Goal: Information Seeking & Learning: Learn about a topic

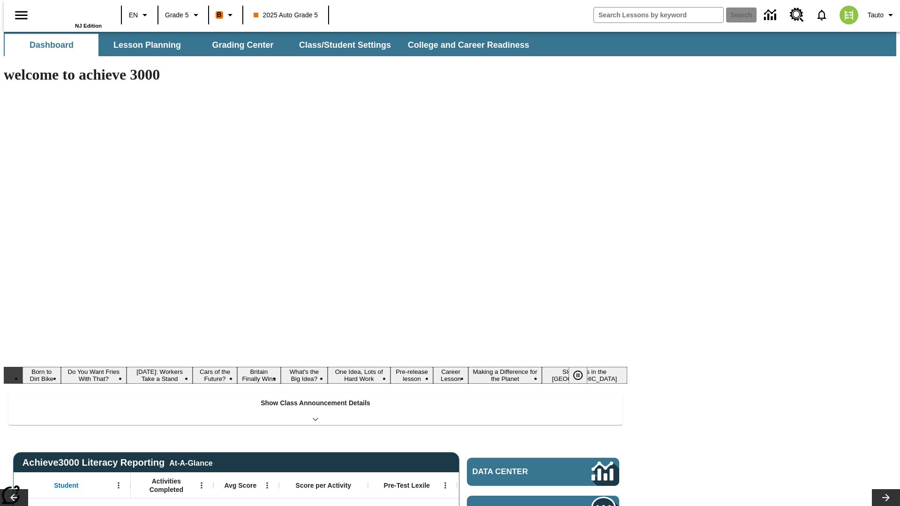
type input "-1"
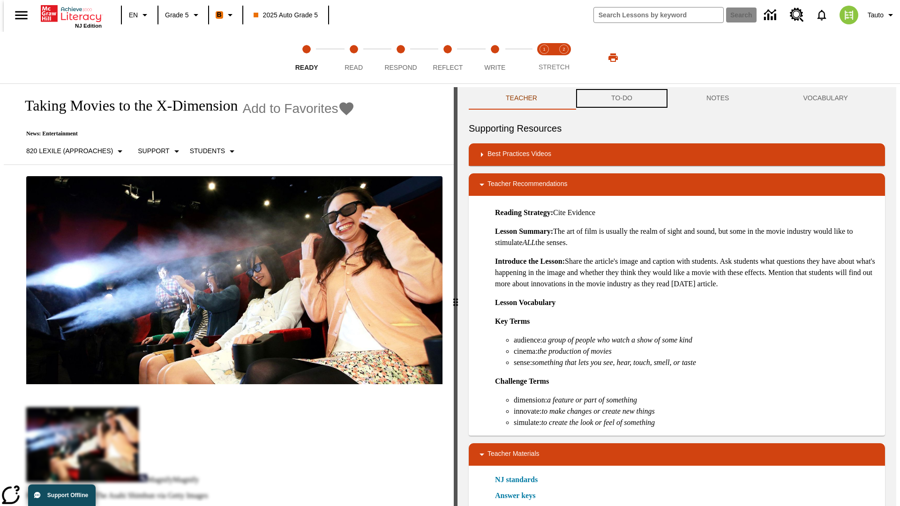
click at [621, 98] on button "TO-DO" at bounding box center [621, 98] width 95 height 22
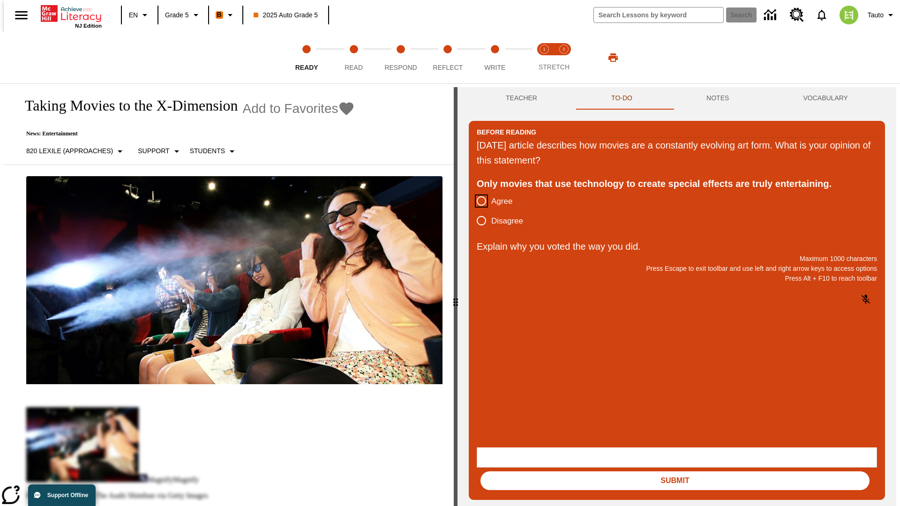
click at [478, 202] on input "Agree" at bounding box center [481, 201] width 20 height 20
radio input "true"
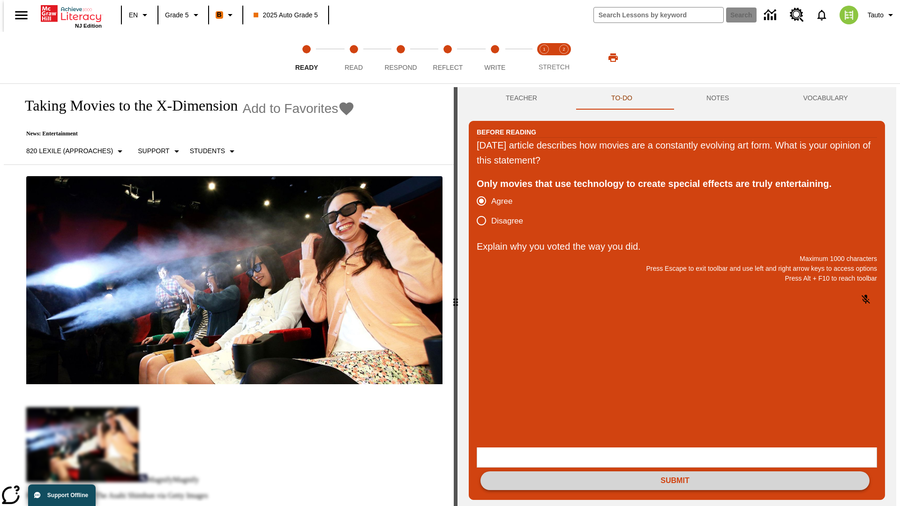
click at [675, 471] on button "Submit" at bounding box center [674, 480] width 389 height 19
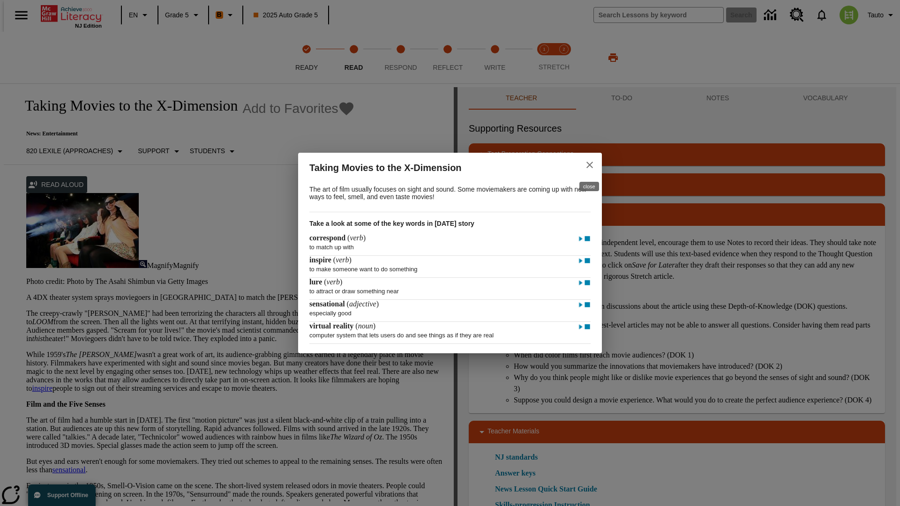
click at [590, 164] on icon "close" at bounding box center [589, 165] width 7 height 7
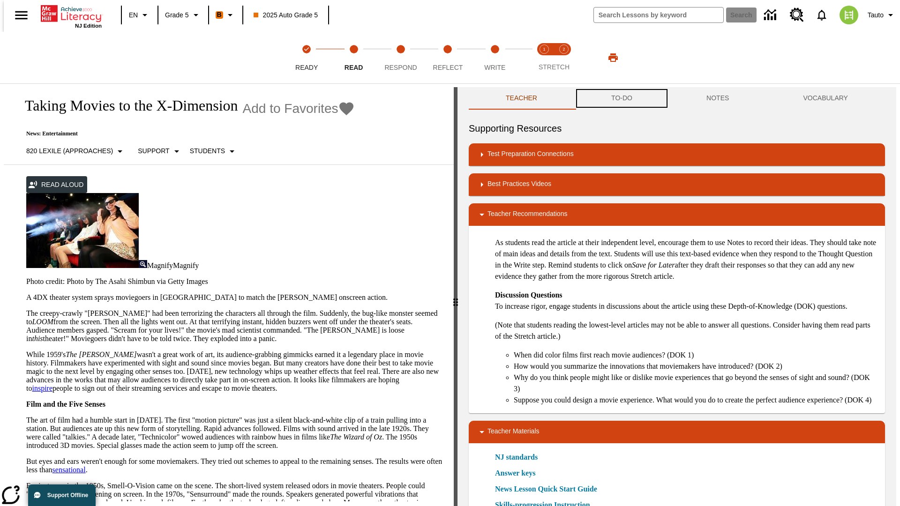
scroll to position [0, 0]
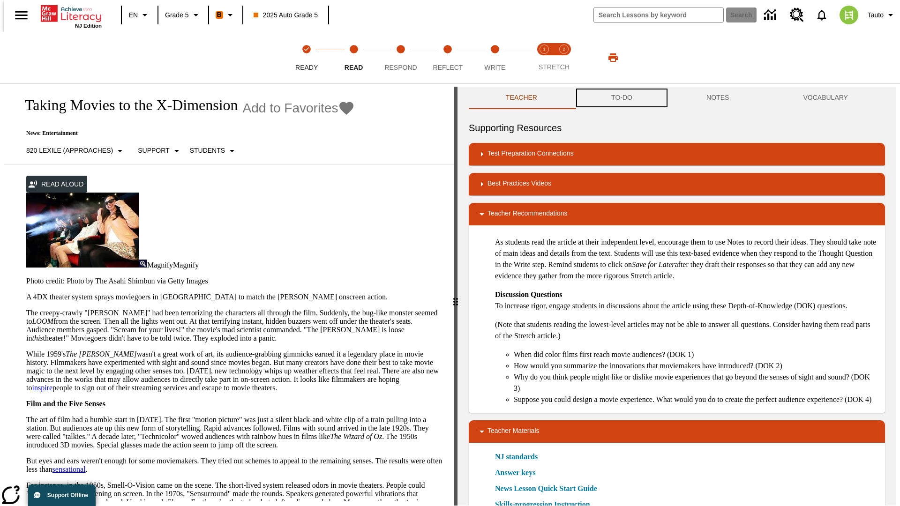
click at [621, 98] on button "TO-DO" at bounding box center [621, 98] width 95 height 22
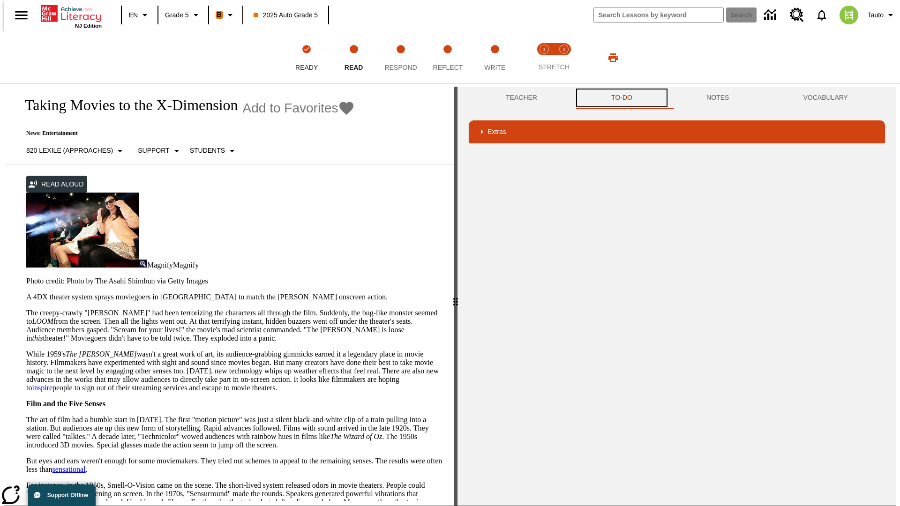
scroll to position [214, 0]
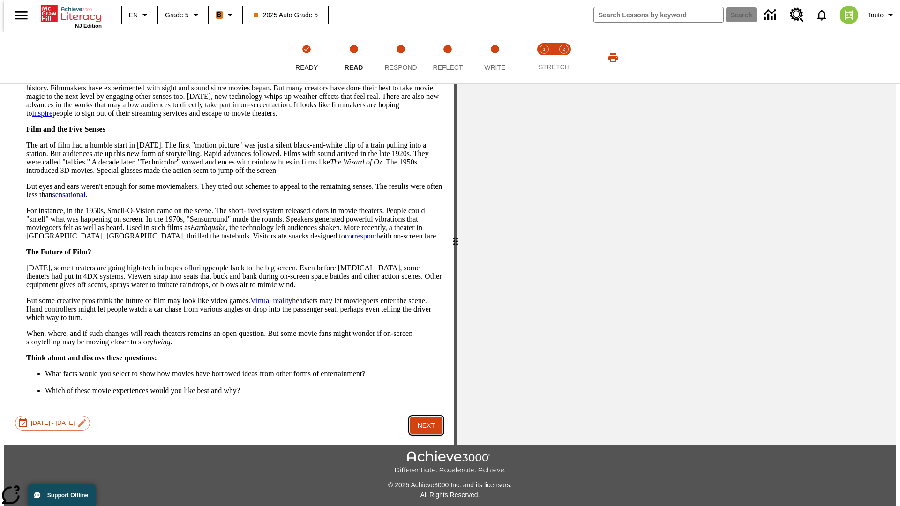
click at [423, 417] on button "Next" at bounding box center [426, 425] width 32 height 17
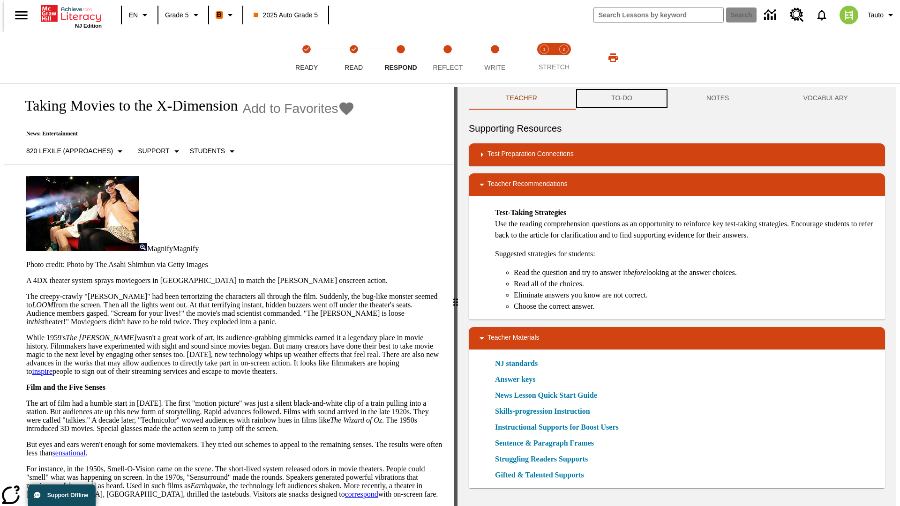
scroll to position [0, 0]
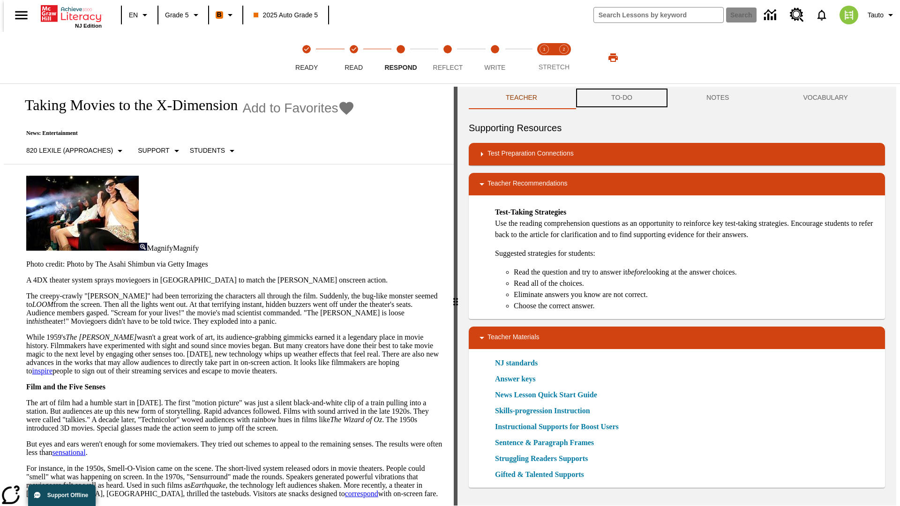
click at [621, 98] on button "TO-DO" at bounding box center [621, 98] width 95 height 22
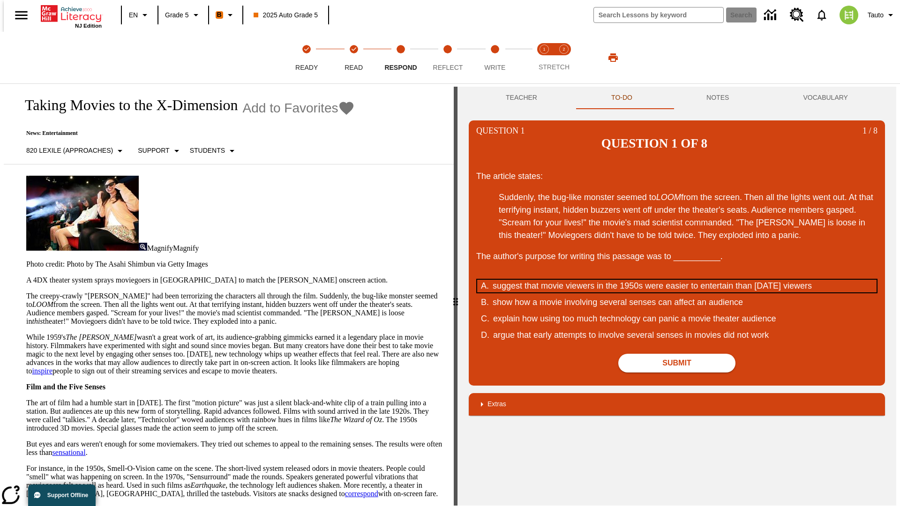
click at [677, 280] on div "suggest that movie viewers in the 1950s were easier to entertain than [DATE] vi…" at bounding box center [671, 286] width 356 height 13
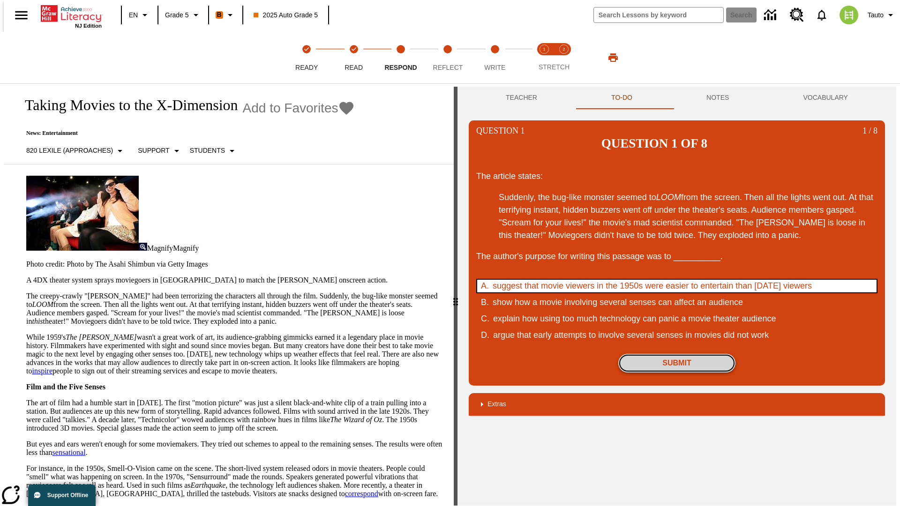
click at [677, 354] on button "Submit" at bounding box center [676, 363] width 117 height 19
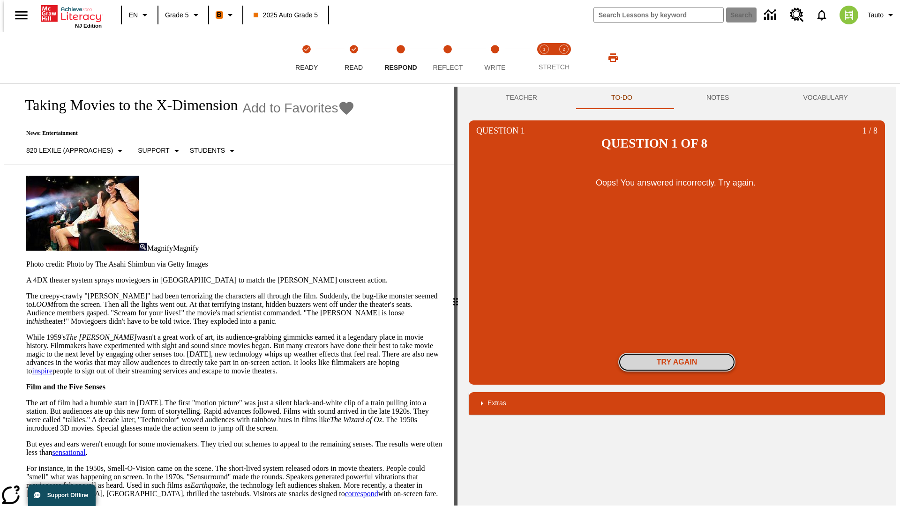
click at [677, 353] on button "Try again" at bounding box center [676, 362] width 117 height 19
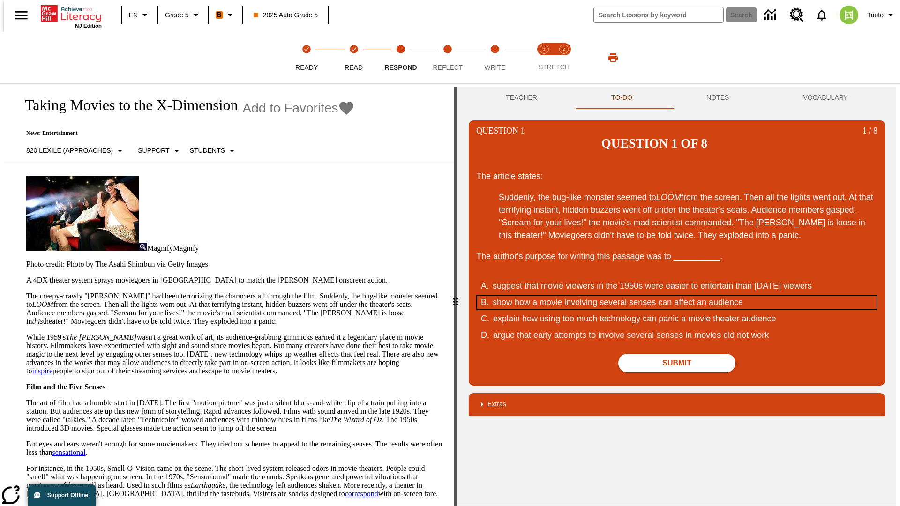
click at [677, 296] on div "show how a movie involving several senses can affect an audience" at bounding box center [671, 302] width 356 height 13
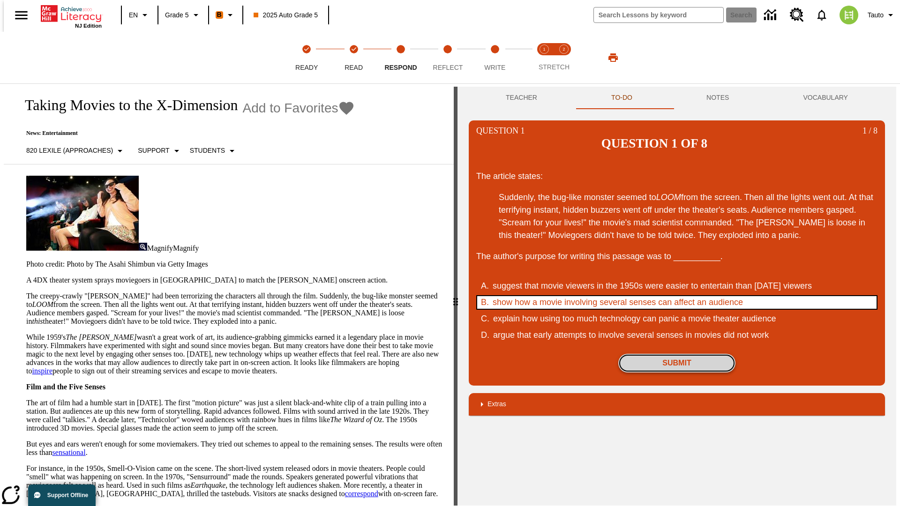
click at [677, 354] on button "Submit" at bounding box center [676, 363] width 117 height 19
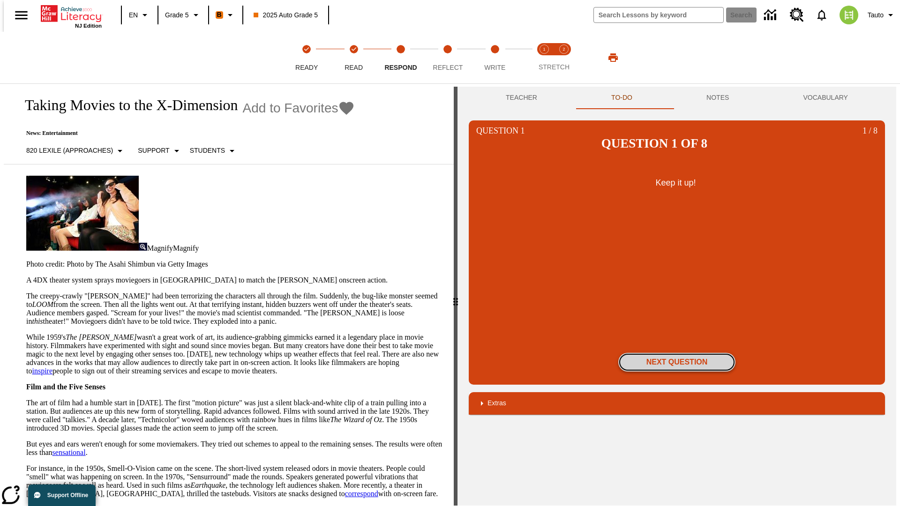
click at [677, 353] on button "Next Question" at bounding box center [676, 362] width 117 height 19
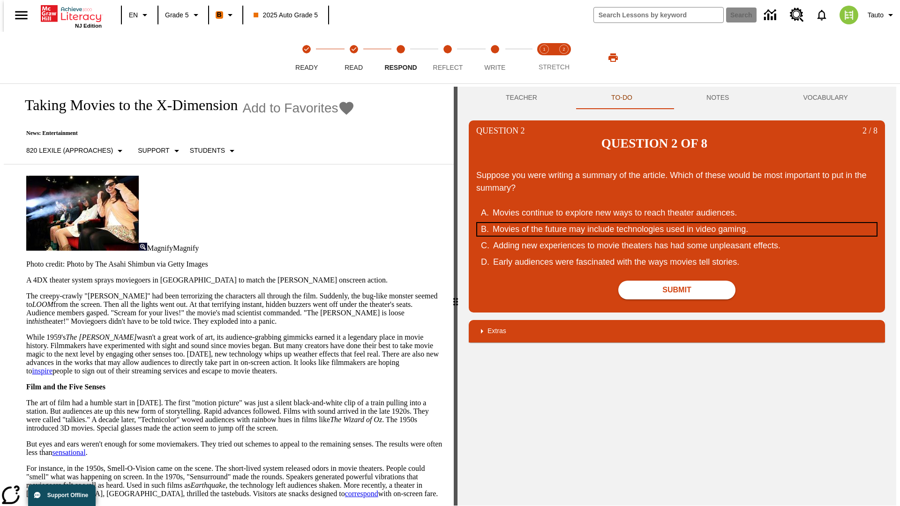
click at [677, 223] on div "Movies of the future may include technologies used in video gaming." at bounding box center [671, 229] width 356 height 13
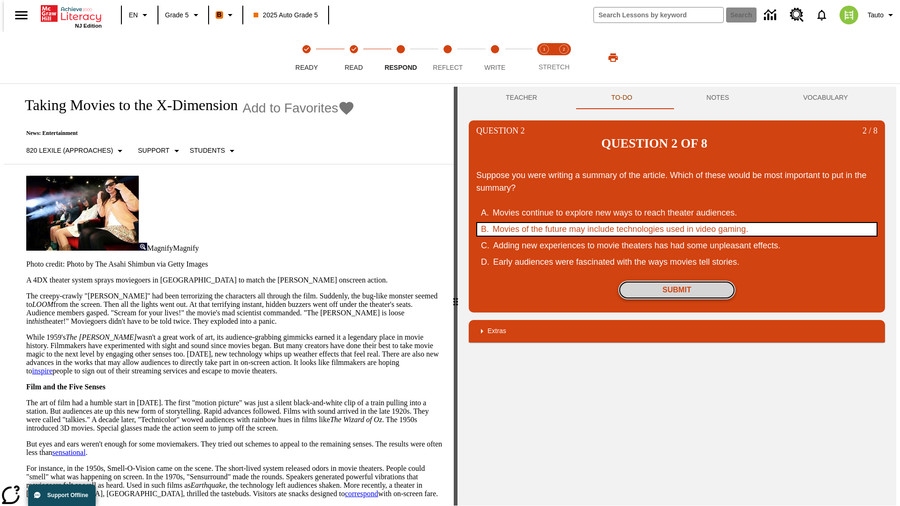
click at [677, 281] on button "Submit" at bounding box center [676, 290] width 117 height 19
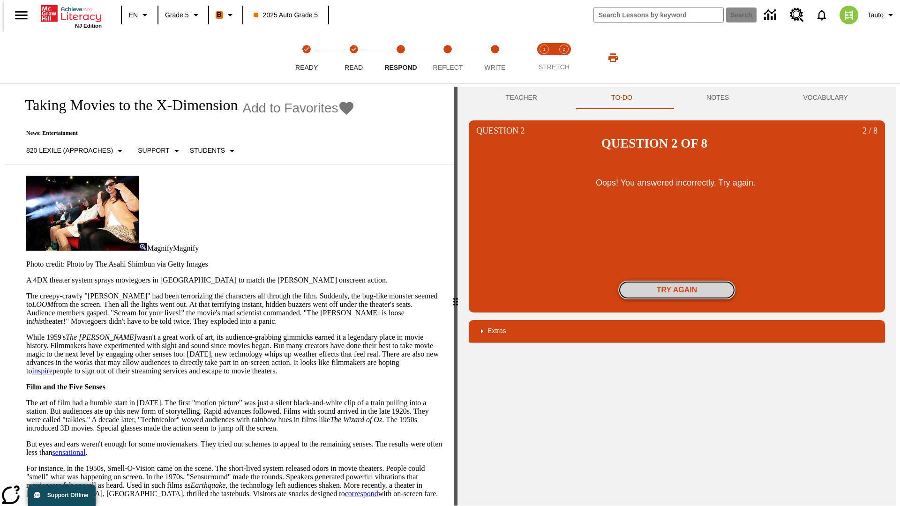
click at [677, 281] on button "Try again" at bounding box center [676, 290] width 117 height 19
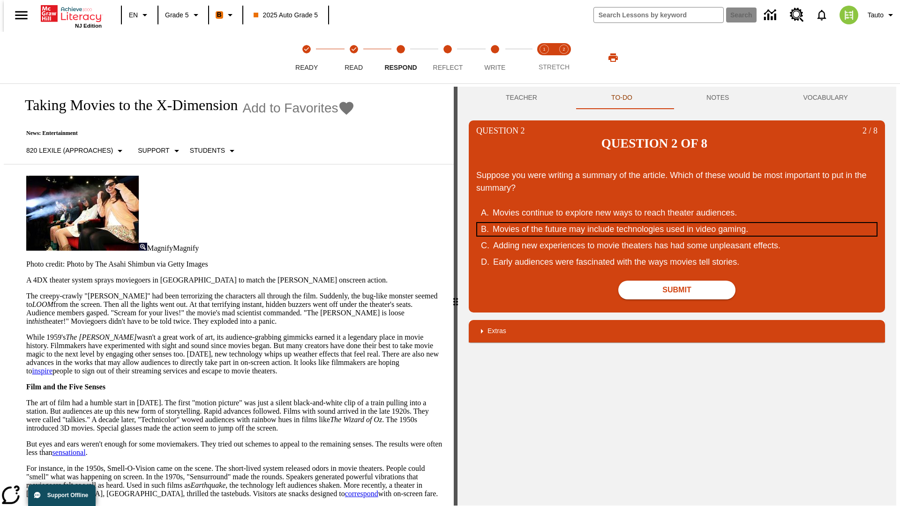
click at [677, 223] on div "Movies of the future may include technologies used in video gaming." at bounding box center [671, 229] width 356 height 13
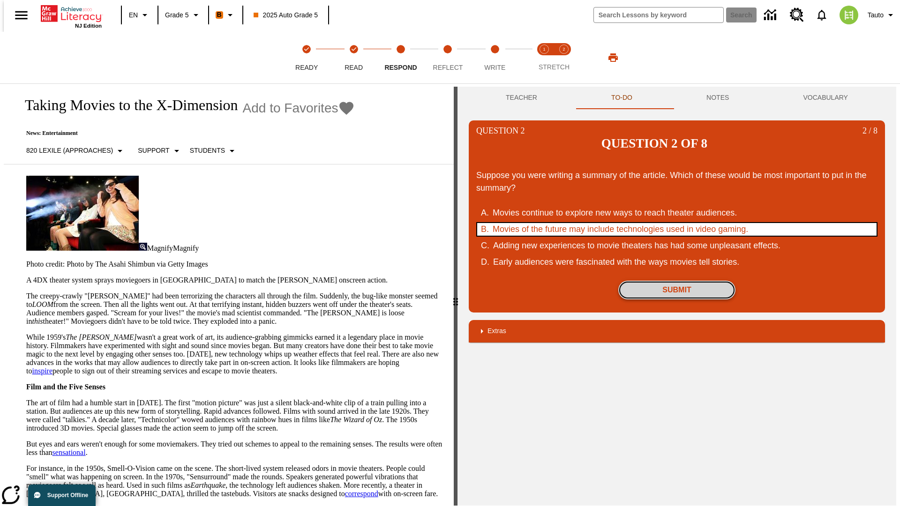
click at [677, 281] on button "Submit" at bounding box center [676, 290] width 117 height 19
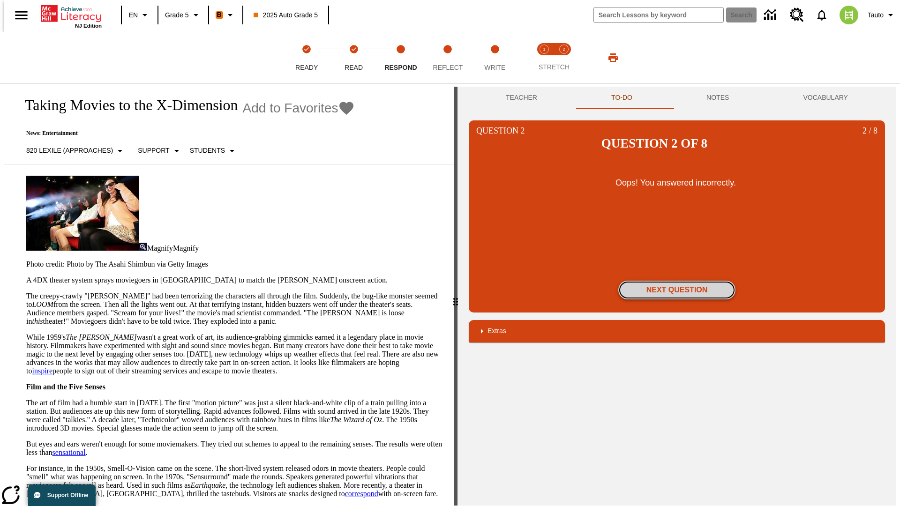
click at [677, 281] on button "Next Question" at bounding box center [676, 290] width 117 height 19
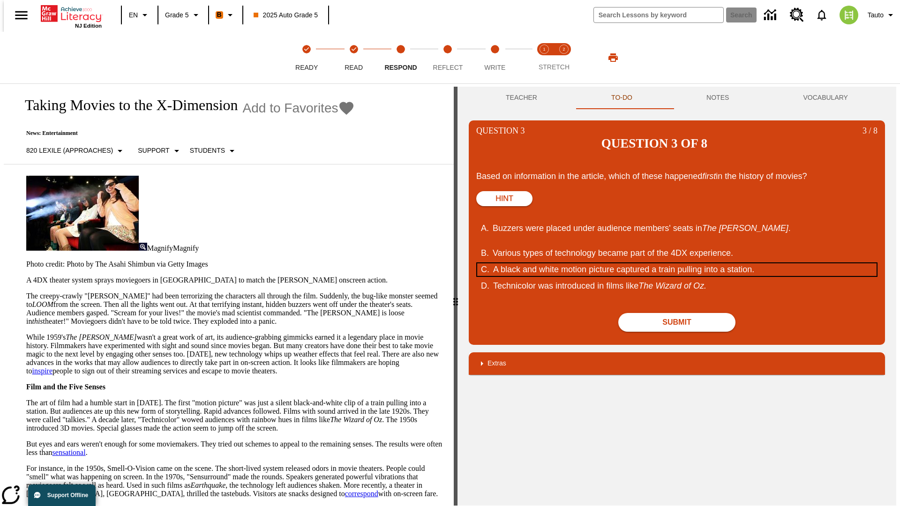
click at [677, 263] on div "A black and white motion picture captured a train pulling into a station." at bounding box center [671, 269] width 356 height 13
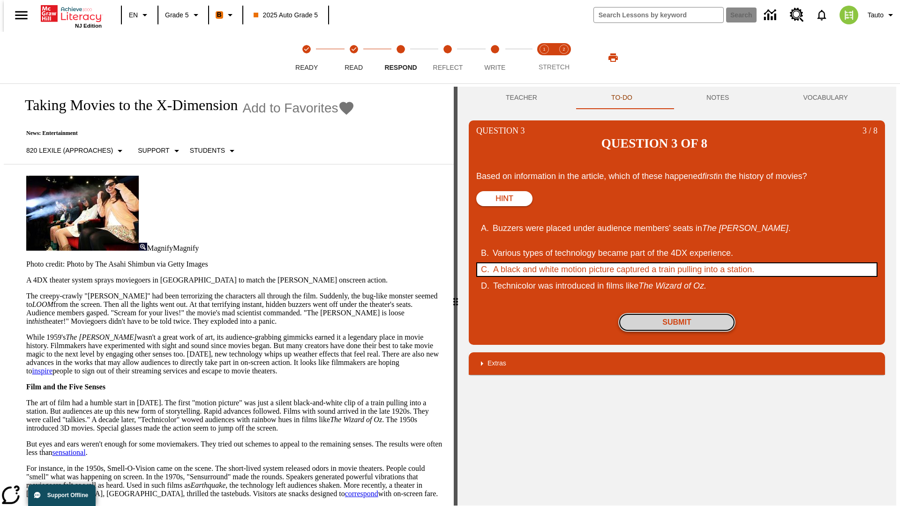
click at [677, 313] on button "Submit" at bounding box center [676, 322] width 117 height 19
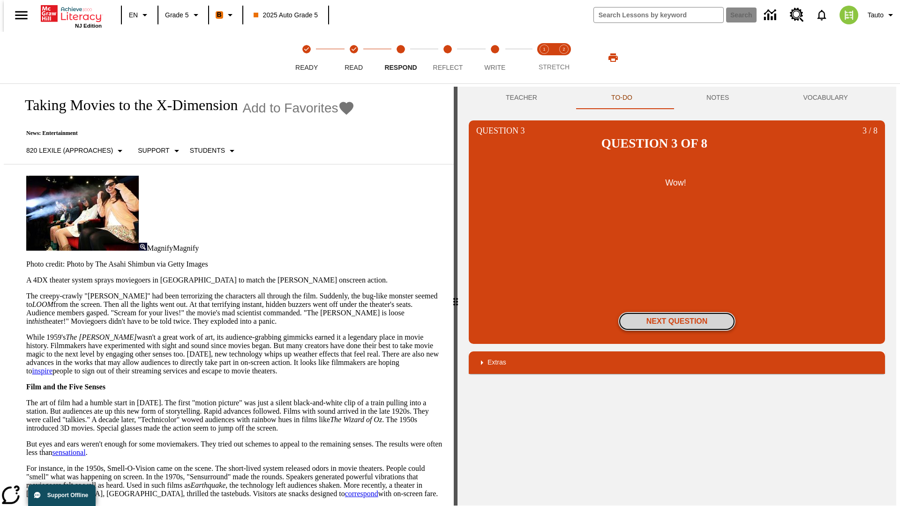
click at [677, 312] on button "Next Question" at bounding box center [676, 321] width 117 height 19
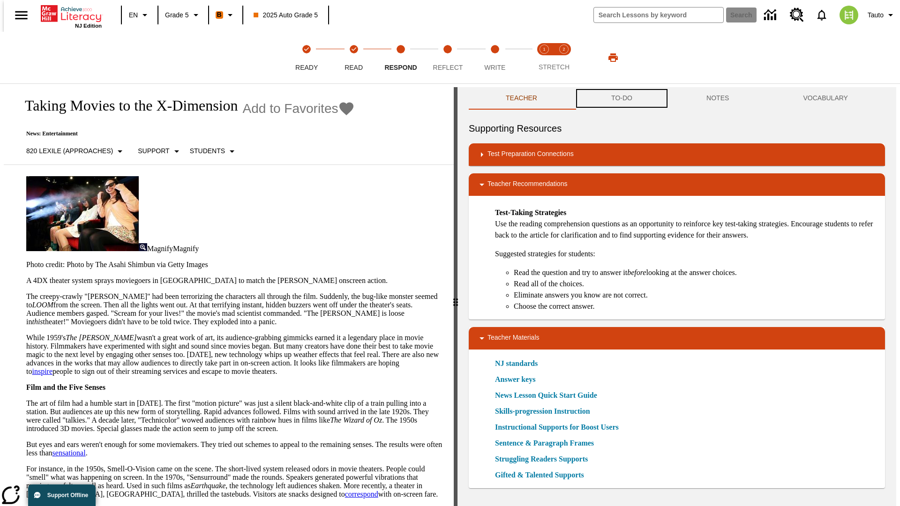
click at [621, 98] on button "TO-DO" at bounding box center [621, 98] width 95 height 22
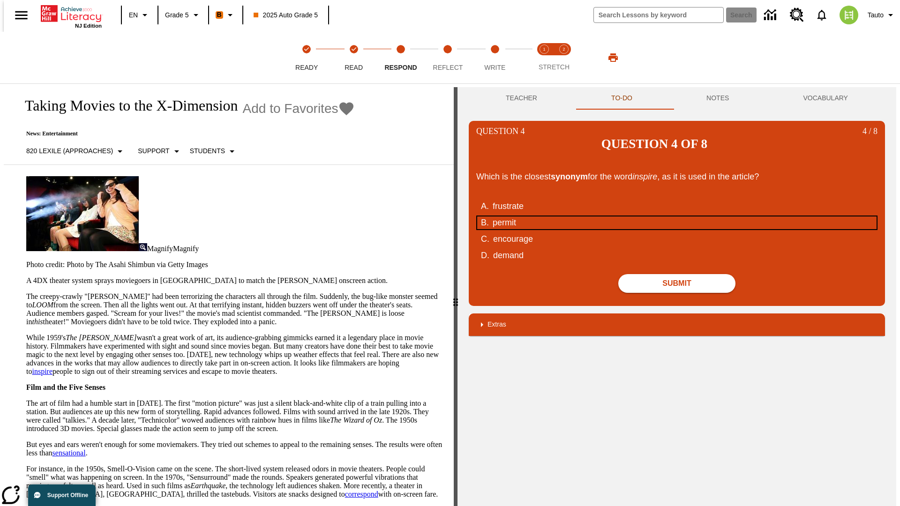
click at [677, 217] on div "permit" at bounding box center [671, 223] width 356 height 13
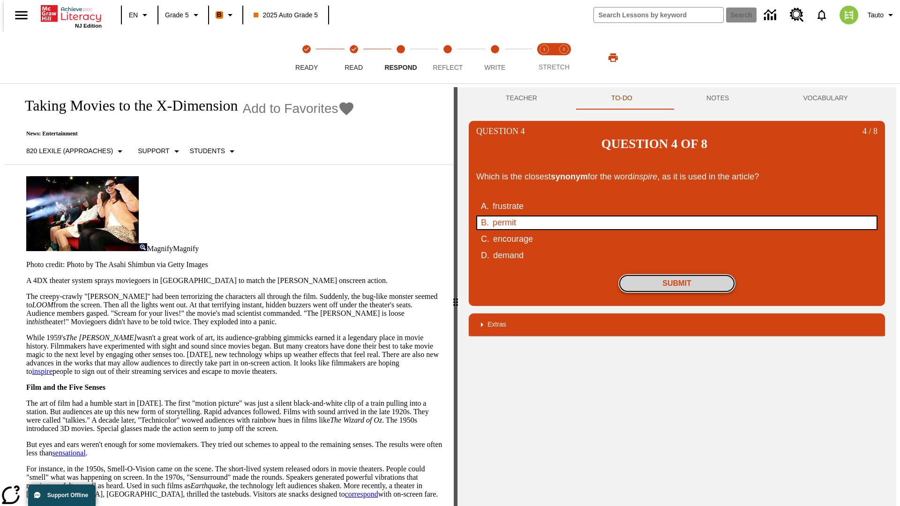
click at [677, 274] on button "Submit" at bounding box center [676, 283] width 117 height 19
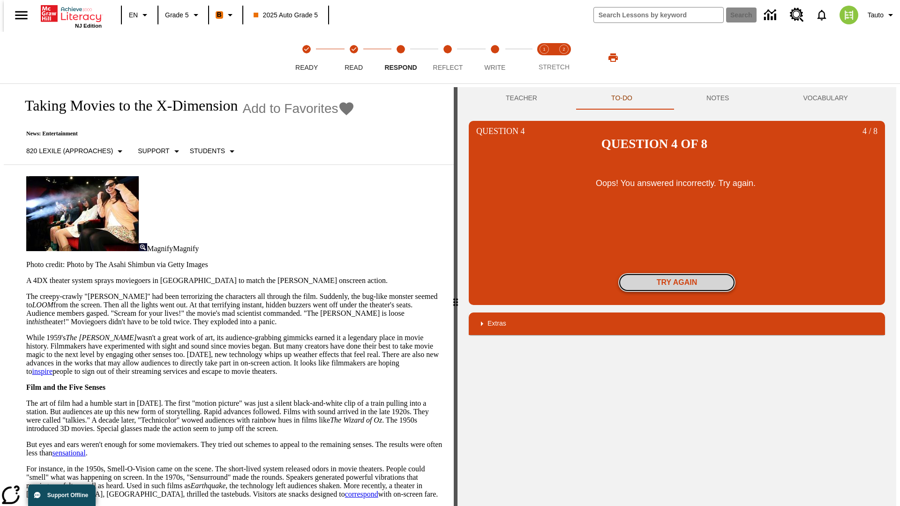
click at [677, 273] on button "Try again" at bounding box center [676, 282] width 117 height 19
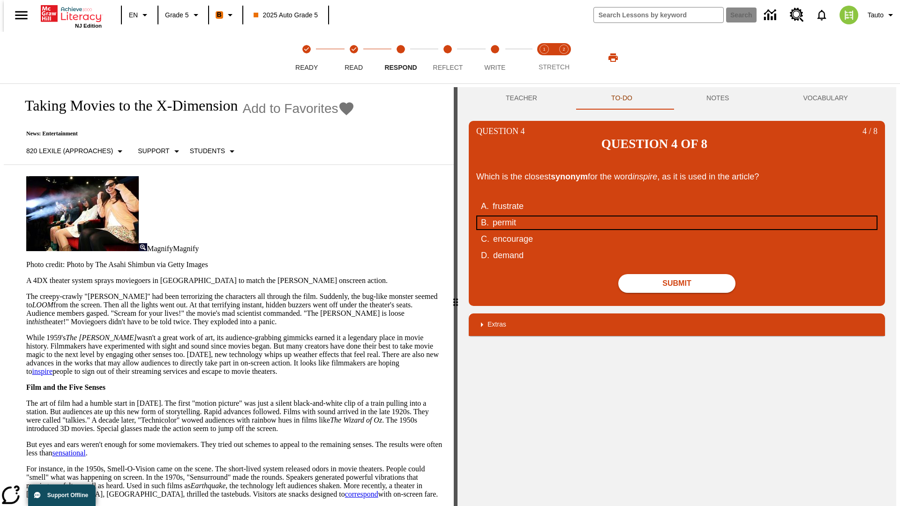
click at [677, 217] on div "permit" at bounding box center [671, 223] width 356 height 13
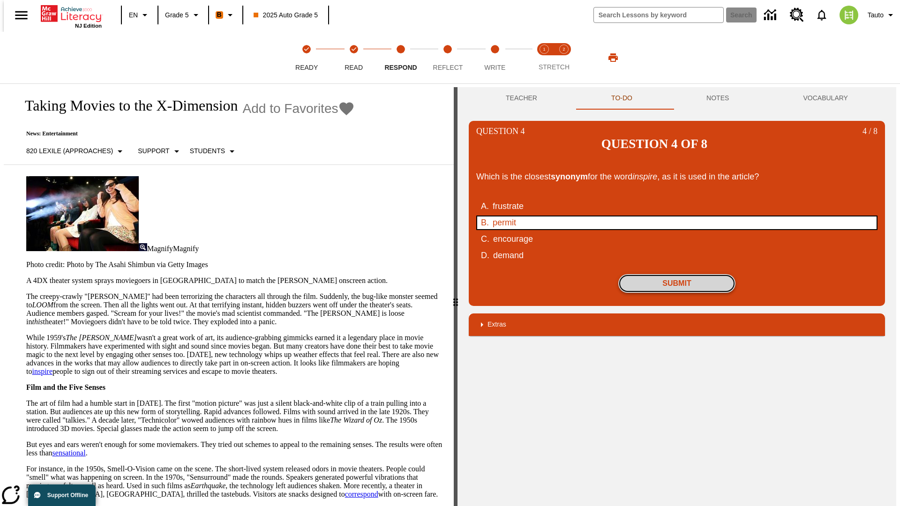
click at [677, 274] on button "Submit" at bounding box center [676, 283] width 117 height 19
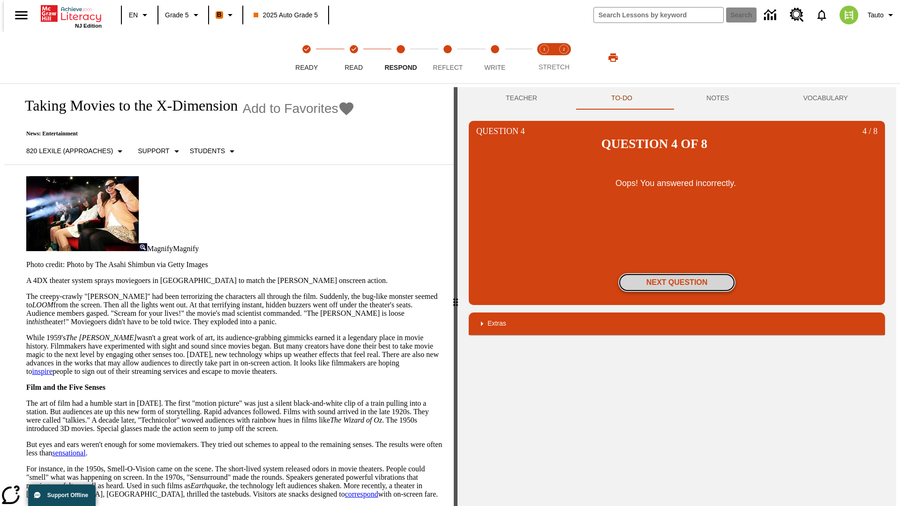
click at [677, 273] on button "Next Question" at bounding box center [676, 282] width 117 height 19
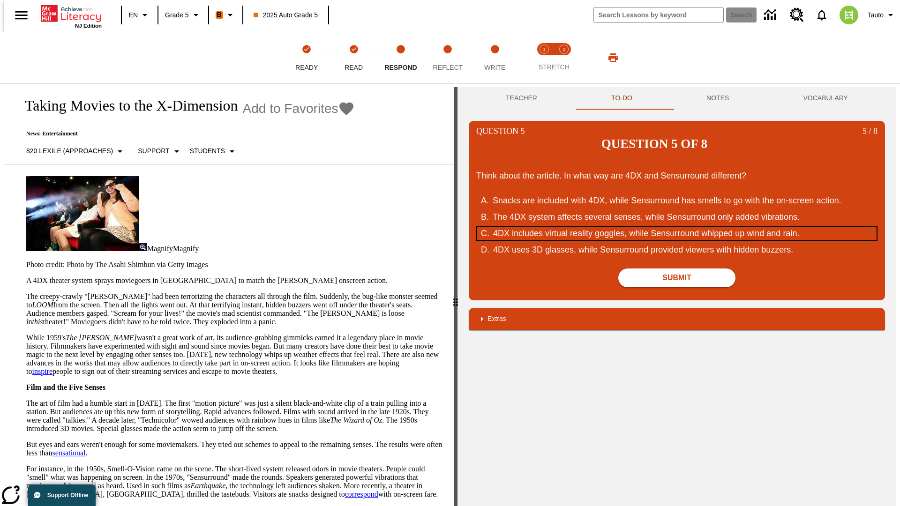
click at [677, 227] on div "4DX includes virtual reality goggles, while Sensurround whipped up wind and rai…" at bounding box center [671, 233] width 356 height 13
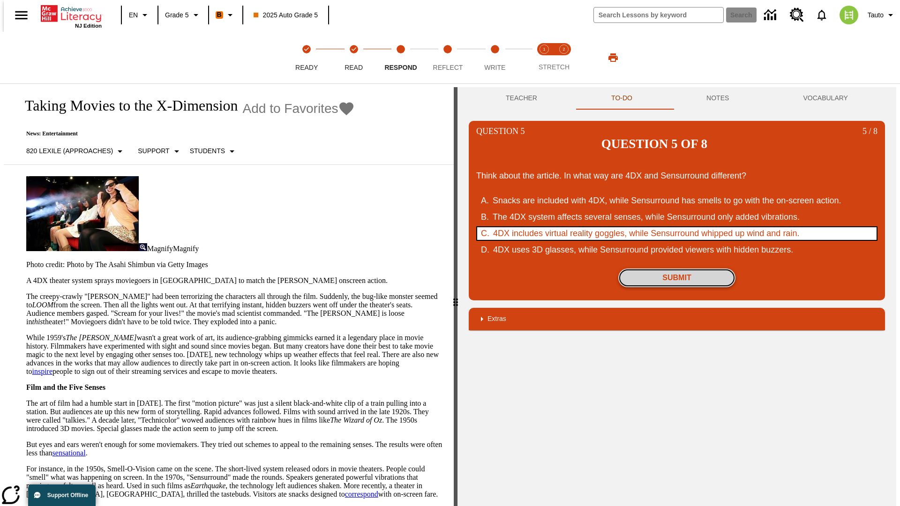
click at [677, 269] on button "Submit" at bounding box center [676, 278] width 117 height 19
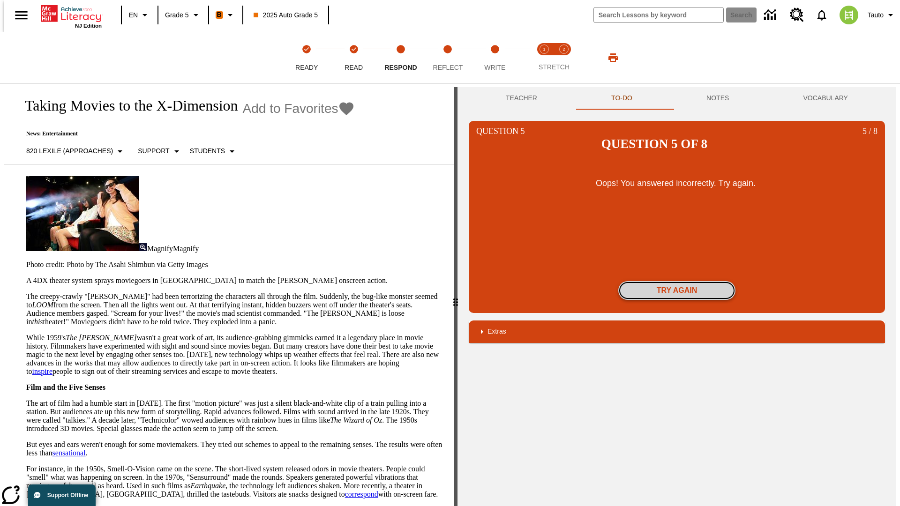
click at [677, 281] on button "Try again" at bounding box center [676, 290] width 117 height 19
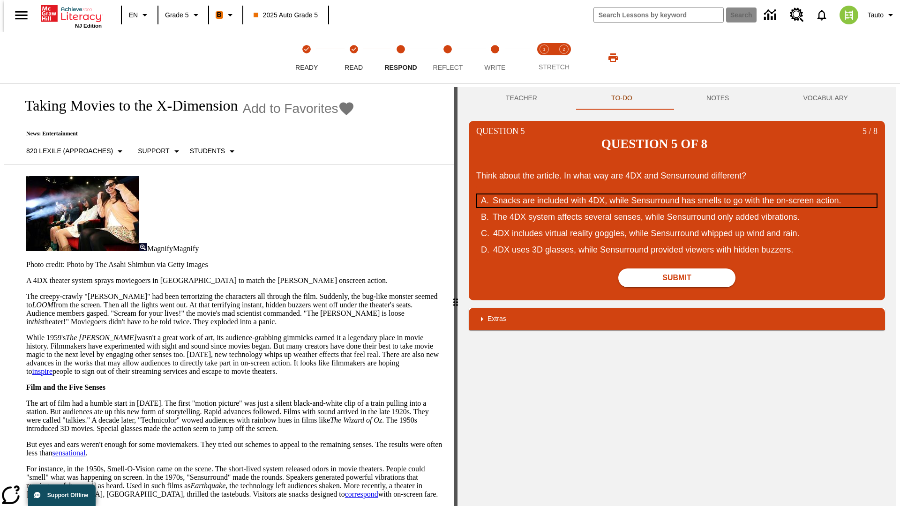
click at [677, 195] on div "Snacks are included with 4DX, while Sensurround has smells to go with the on-sc…" at bounding box center [671, 201] width 356 height 13
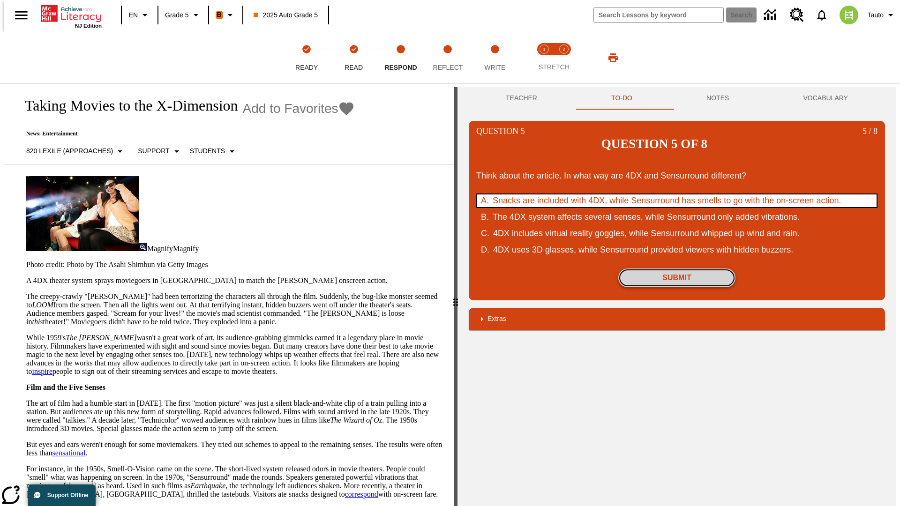
click at [677, 269] on button "Submit" at bounding box center [676, 278] width 117 height 19
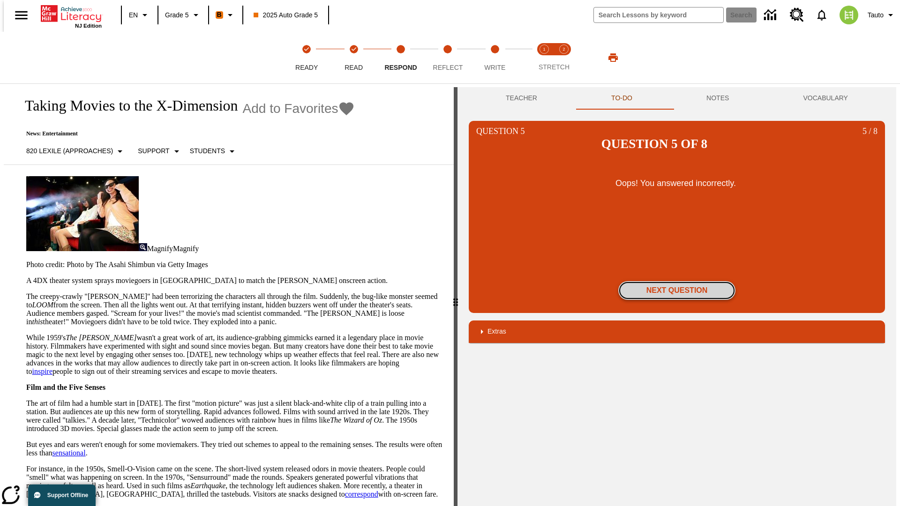
click at [677, 281] on button "Next Question" at bounding box center [676, 290] width 117 height 19
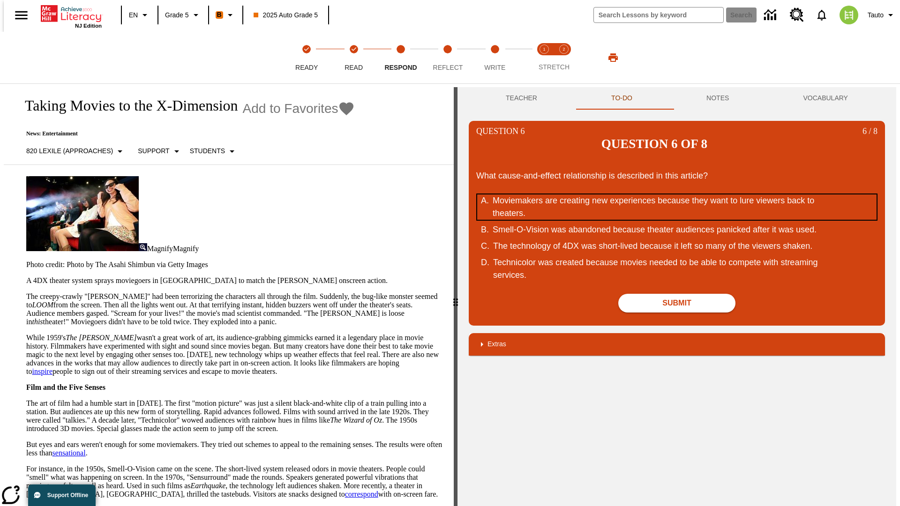
click at [677, 195] on div "Moviemakers are creating new experiences because they want to lure viewers back…" at bounding box center [671, 207] width 356 height 25
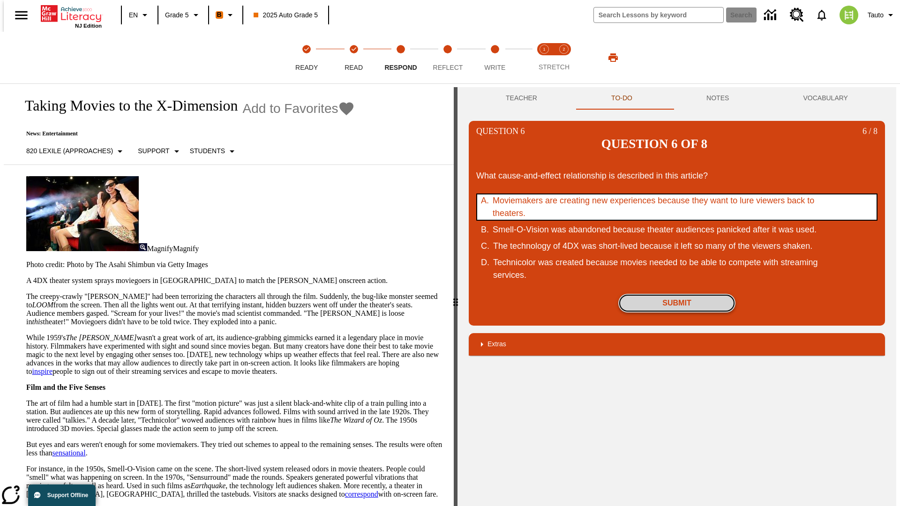
click at [677, 294] on button "Submit" at bounding box center [676, 303] width 117 height 19
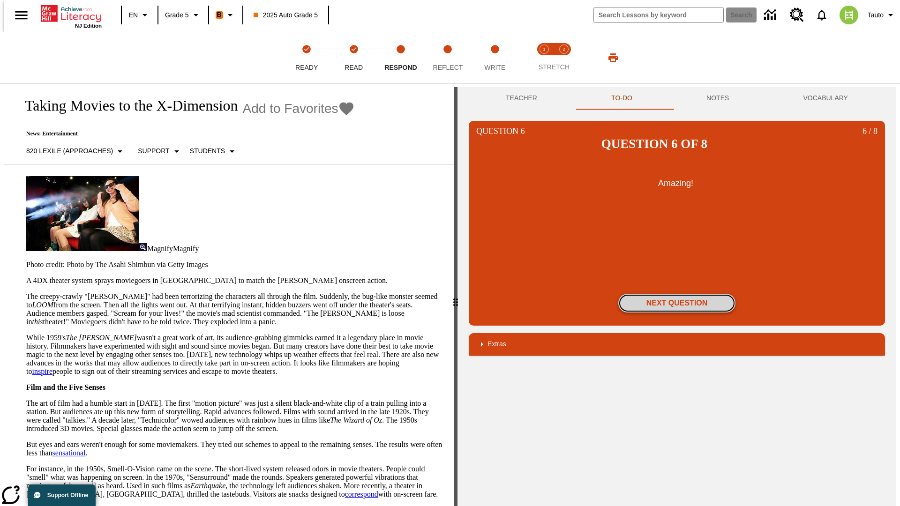
click at [677, 294] on button "Next Question" at bounding box center [676, 303] width 117 height 19
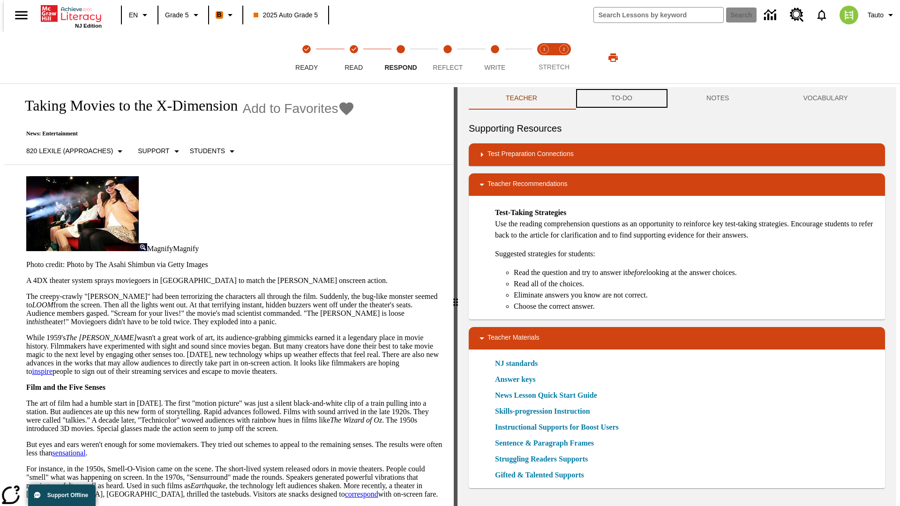
click at [621, 98] on button "TO-DO" at bounding box center [621, 98] width 95 height 22
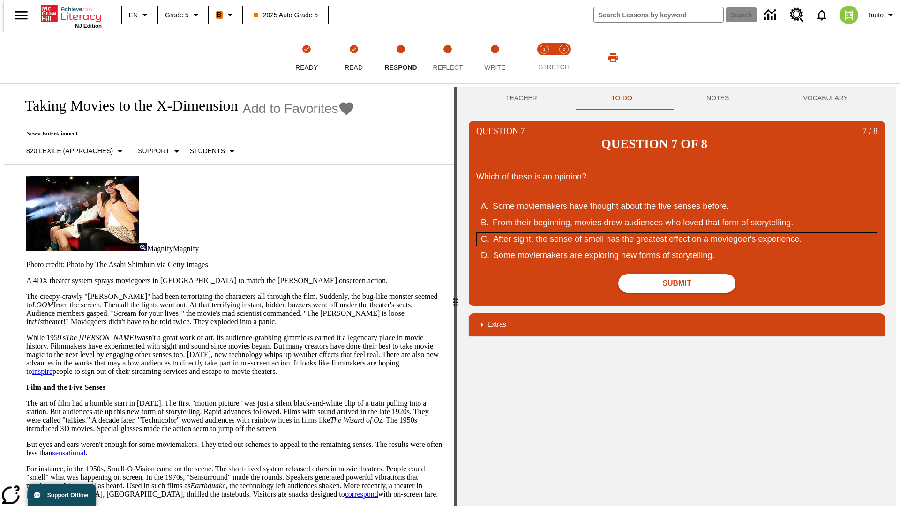
click at [677, 233] on div "After sight, the sense of smell has the greatest effect on a moviegoer's experi…" at bounding box center [671, 239] width 356 height 13
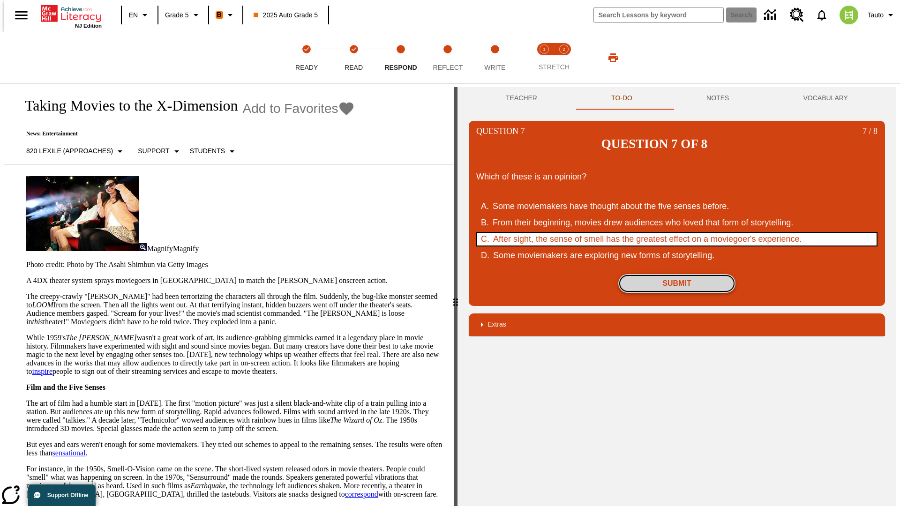
click at [677, 274] on button "Submit" at bounding box center [676, 283] width 117 height 19
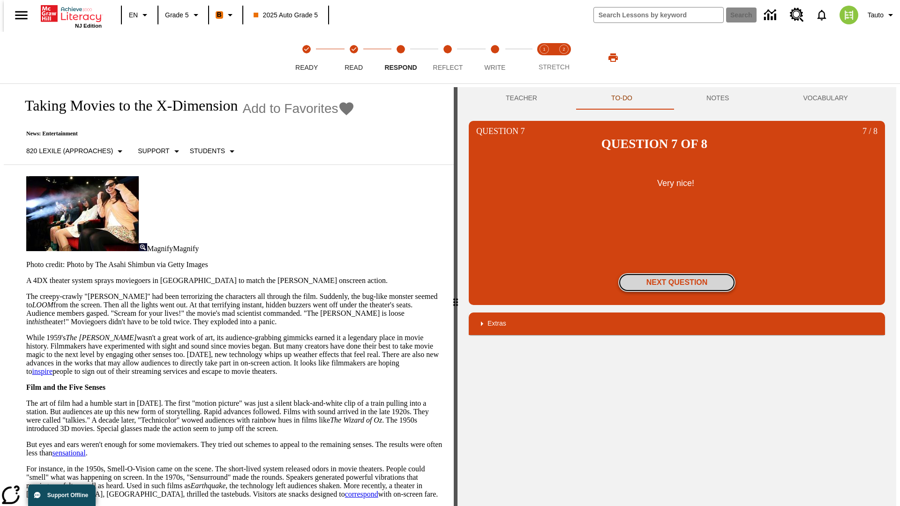
click at [677, 273] on button "Next Question" at bounding box center [676, 282] width 117 height 19
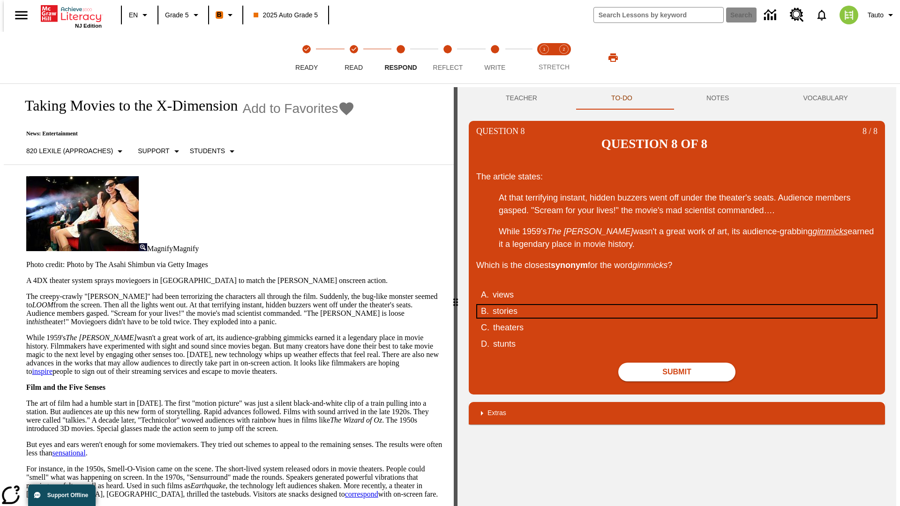
click at [677, 305] on div "stories" at bounding box center [671, 311] width 356 height 13
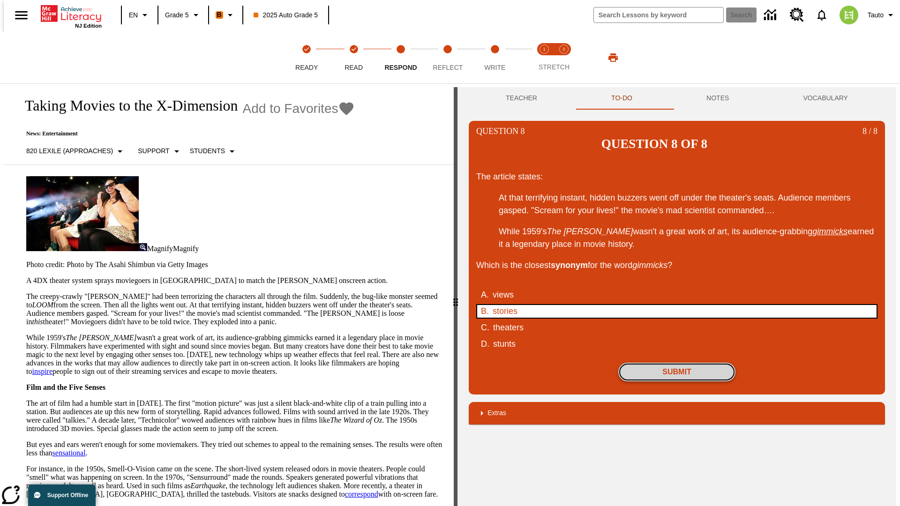
click at [677, 363] on button "Submit" at bounding box center [676, 372] width 117 height 19
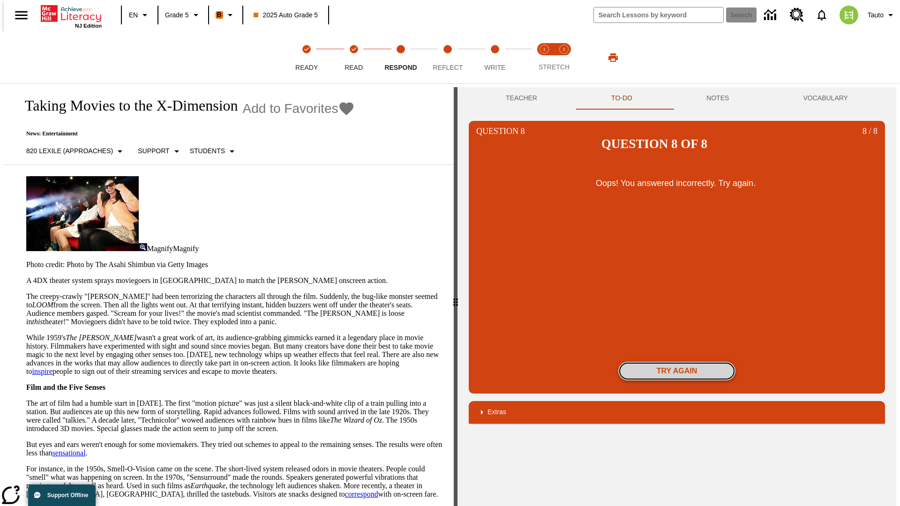
click at [677, 362] on button "Try again" at bounding box center [676, 371] width 117 height 19
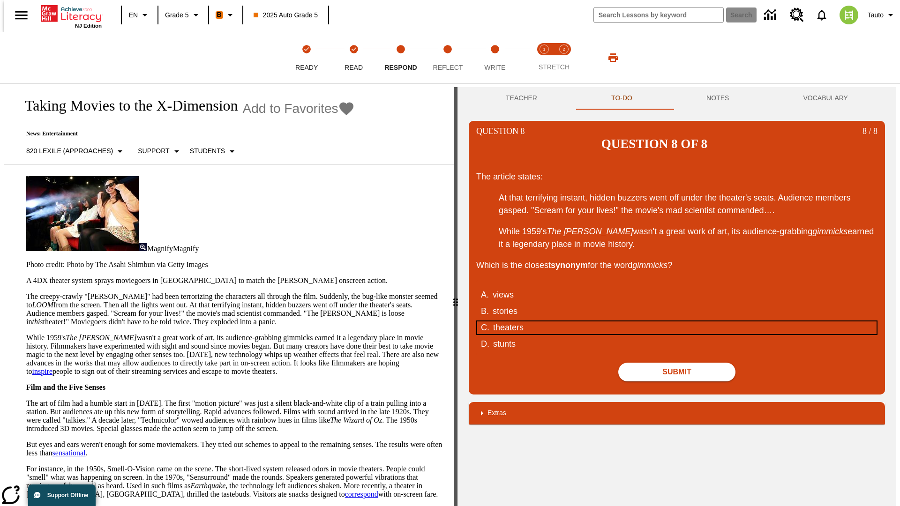
click at [677, 322] on div "theaters" at bounding box center [671, 328] width 356 height 13
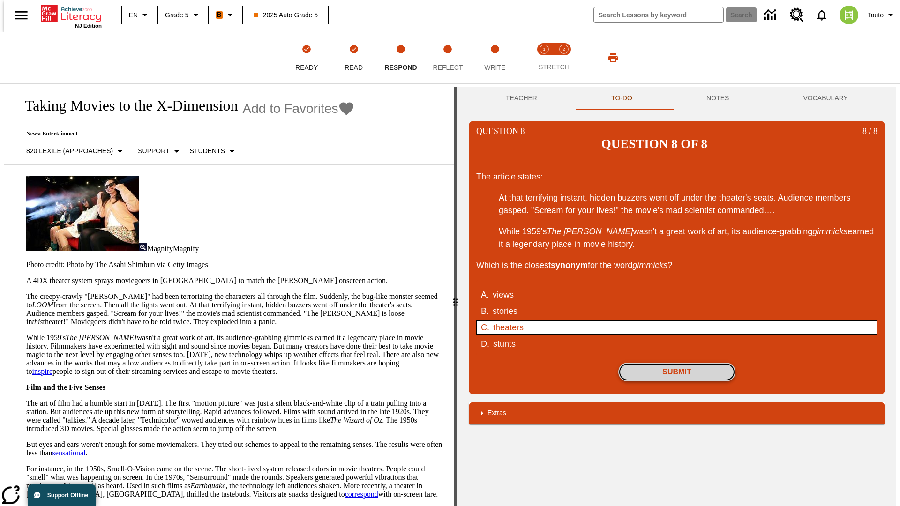
click at [677, 363] on button "Submit" at bounding box center [676, 372] width 117 height 19
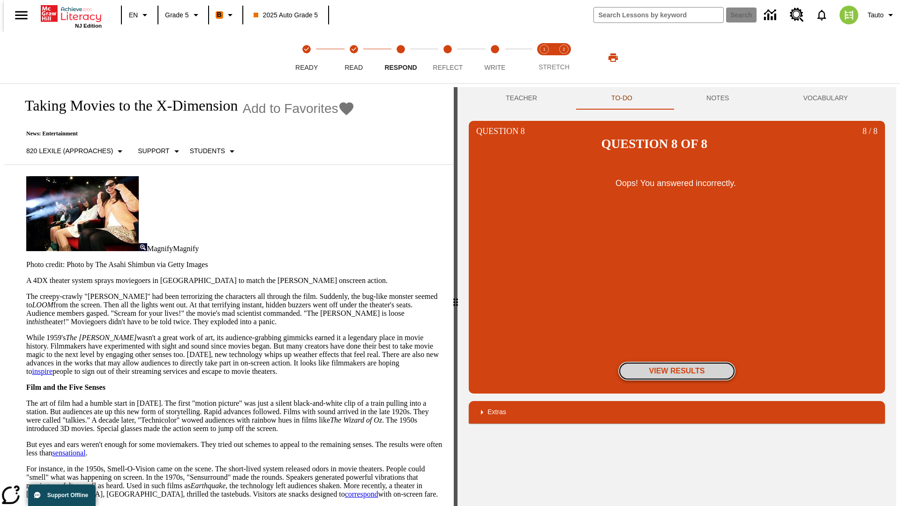
click at [677, 362] on button "View Results" at bounding box center [676, 371] width 117 height 19
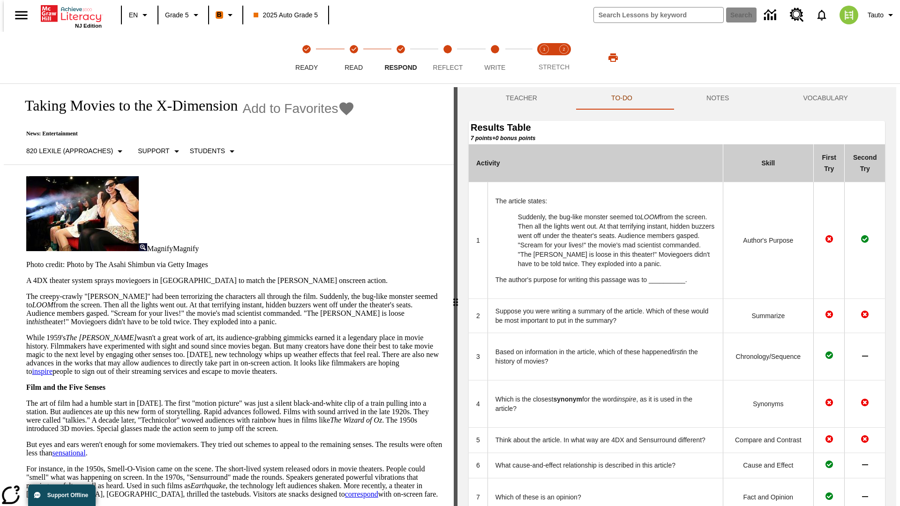
scroll to position [256, 0]
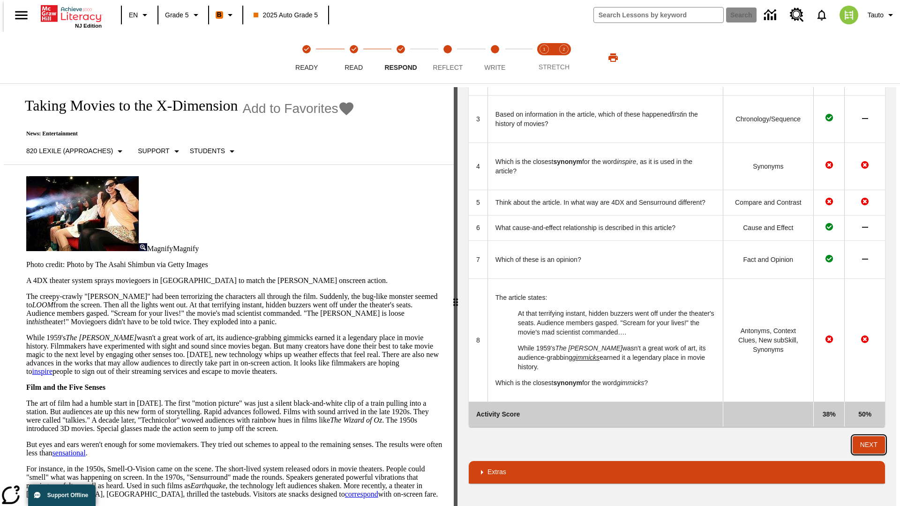
click at [873, 445] on button "Next" at bounding box center [869, 444] width 32 height 17
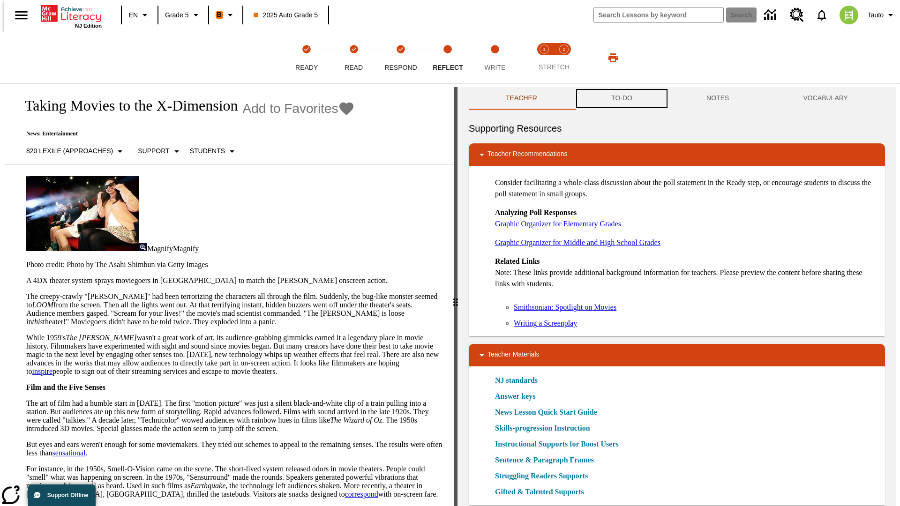
click at [621, 98] on button "TO-DO" at bounding box center [621, 98] width 95 height 22
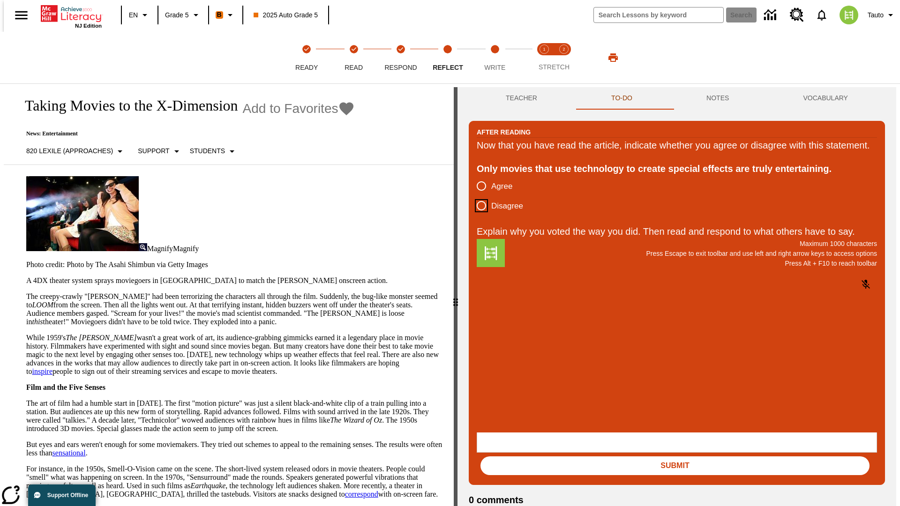
click at [478, 216] on input "Disagree" at bounding box center [481, 206] width 20 height 20
radio input "true"
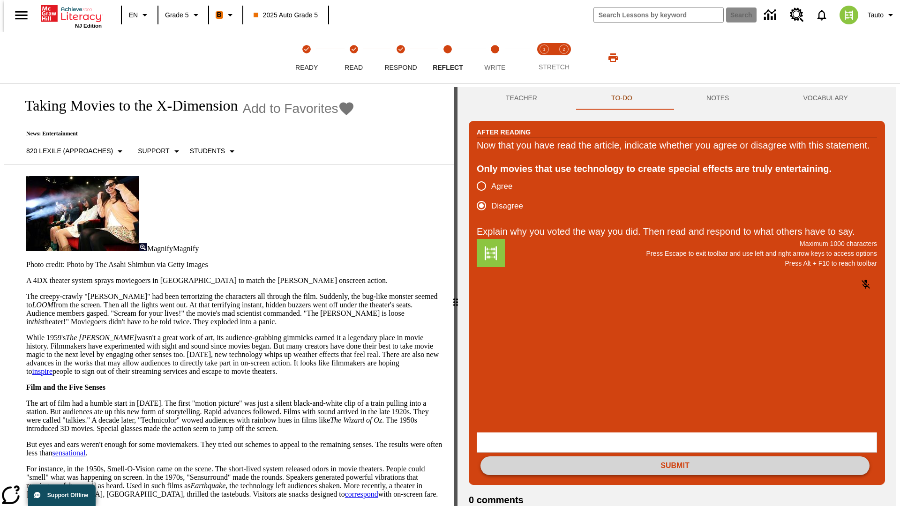
click at [675, 456] on button "Submit" at bounding box center [674, 465] width 389 height 19
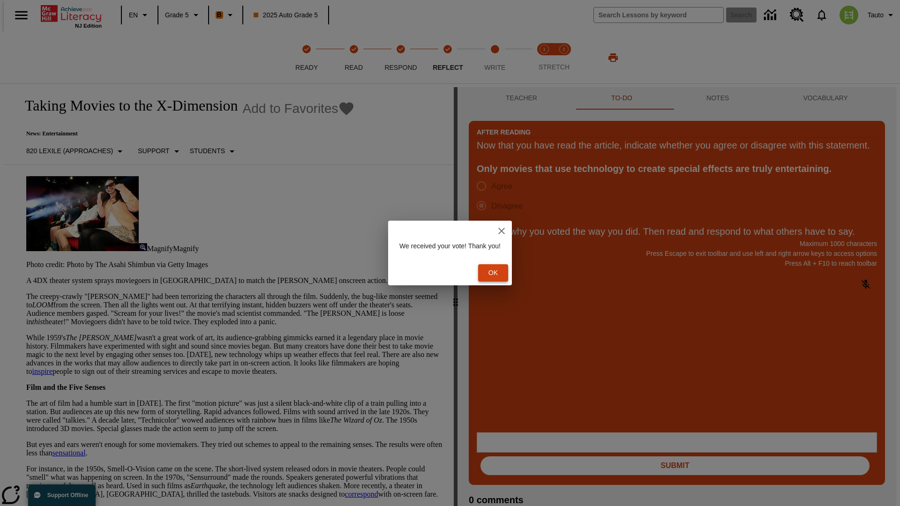
click at [498, 273] on button "Ok" at bounding box center [493, 272] width 30 height 17
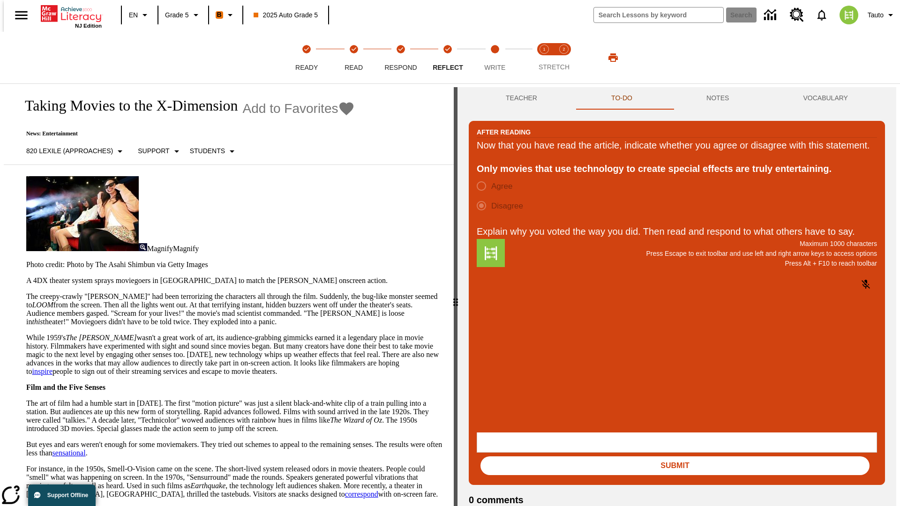
scroll to position [15, 0]
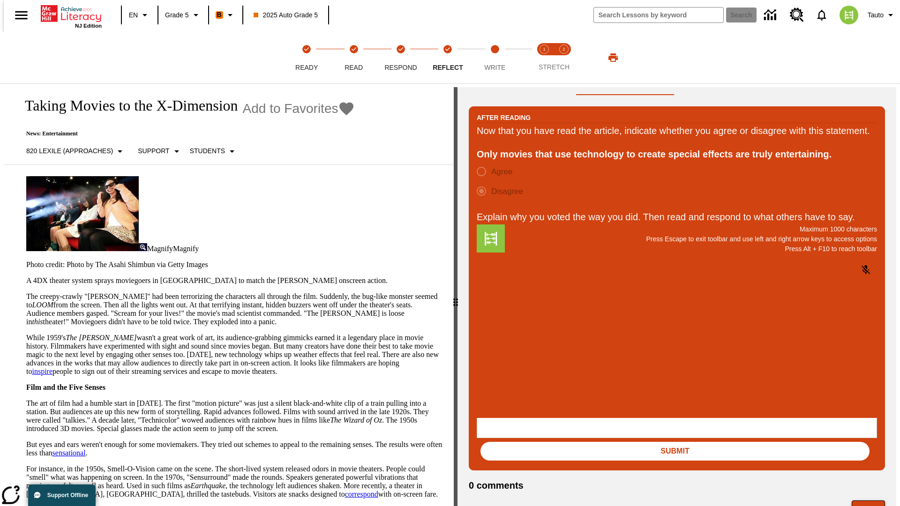
click at [872, 501] on button "Next" at bounding box center [868, 510] width 33 height 18
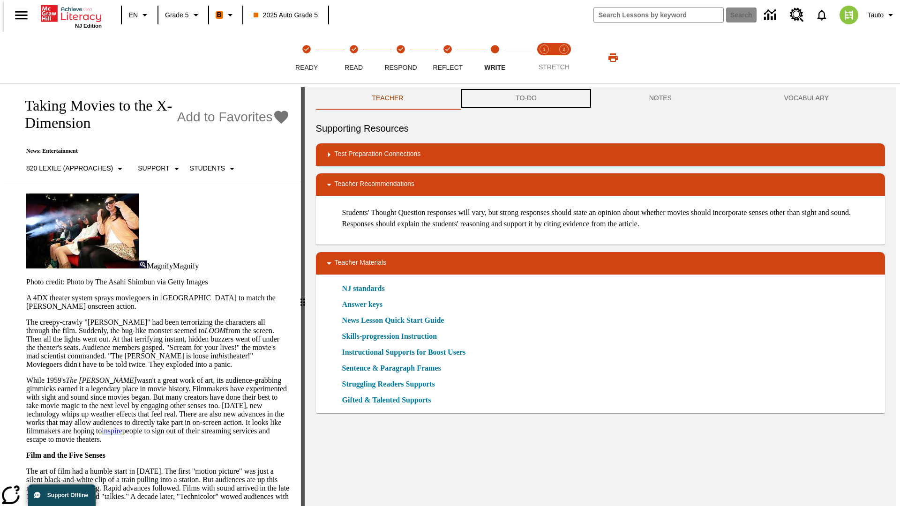
scroll to position [0, 0]
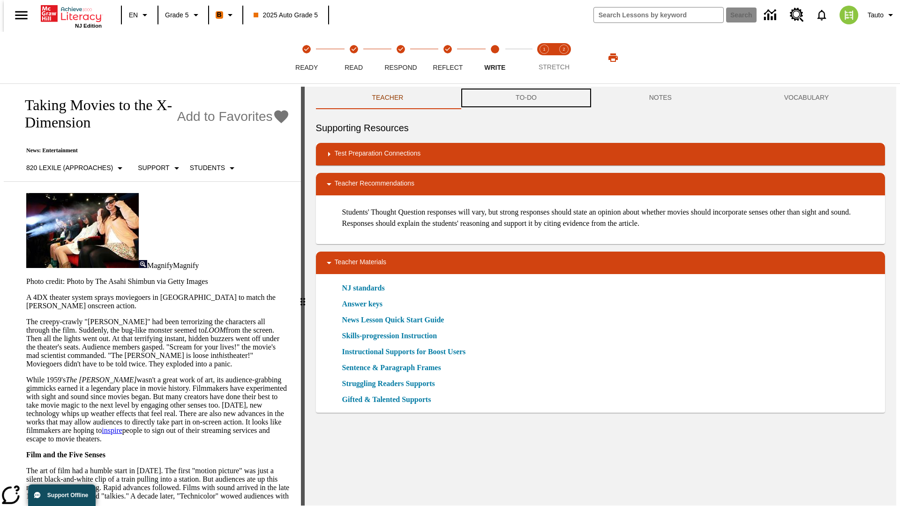
click at [525, 98] on button "TO-DO" at bounding box center [526, 98] width 134 height 22
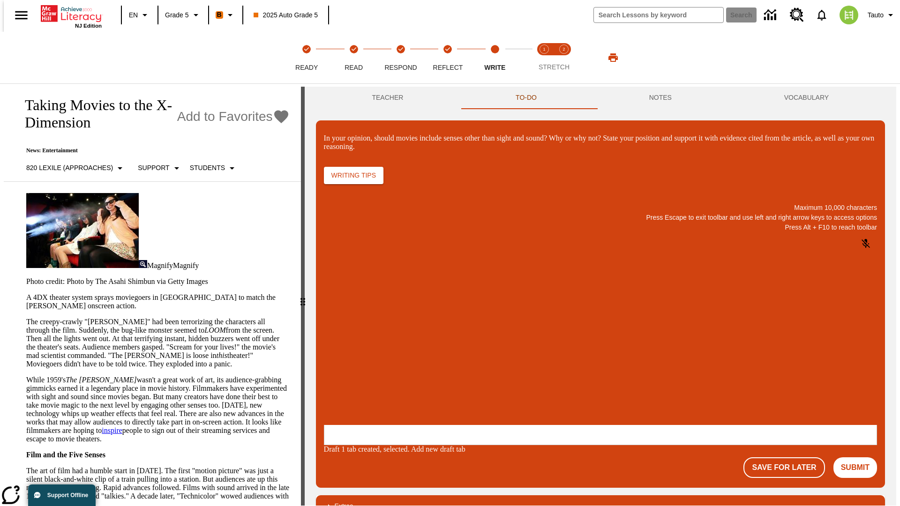
scroll to position [0, 0]
click at [460, 365] on p "\a\9In your opinion, should movies include senses other than sight and sound? W…" at bounding box center [393, 364] width 133 height 8
click at [859, 457] on button "Submit" at bounding box center [855, 467] width 44 height 21
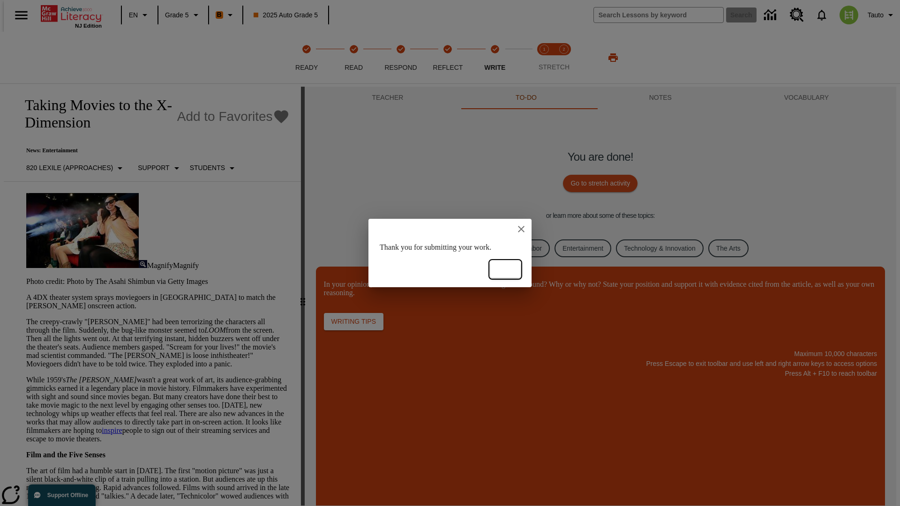
click at [505, 269] on button "Ok" at bounding box center [505, 269] width 30 height 17
click at [491, 248] on link "Business, Industry, and Labor" at bounding box center [499, 248] width 102 height 18
